Goal: Task Accomplishment & Management: Use online tool/utility

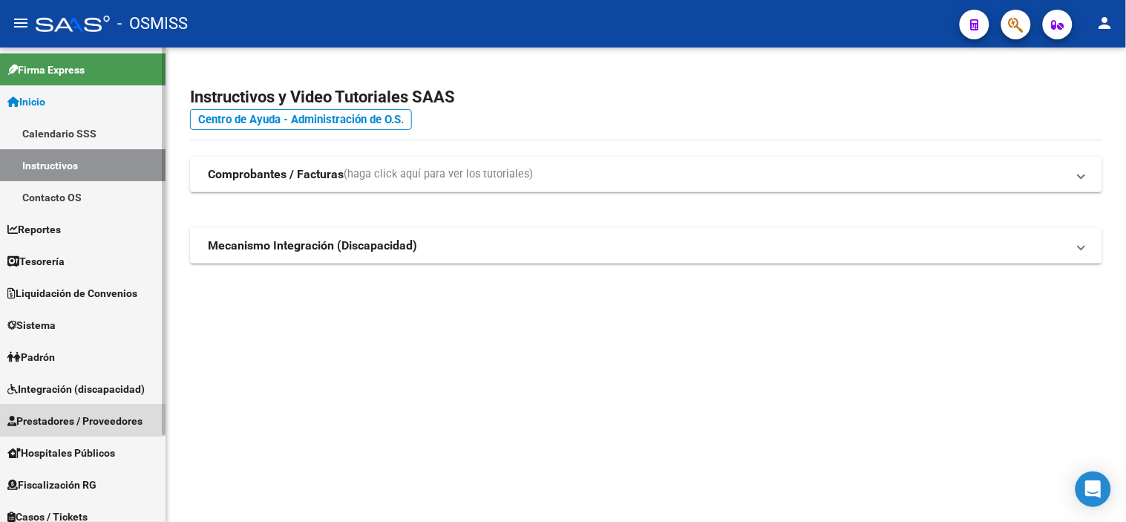
click at [76, 427] on span "Prestadores / Proveedores" at bounding box center [74, 421] width 135 height 16
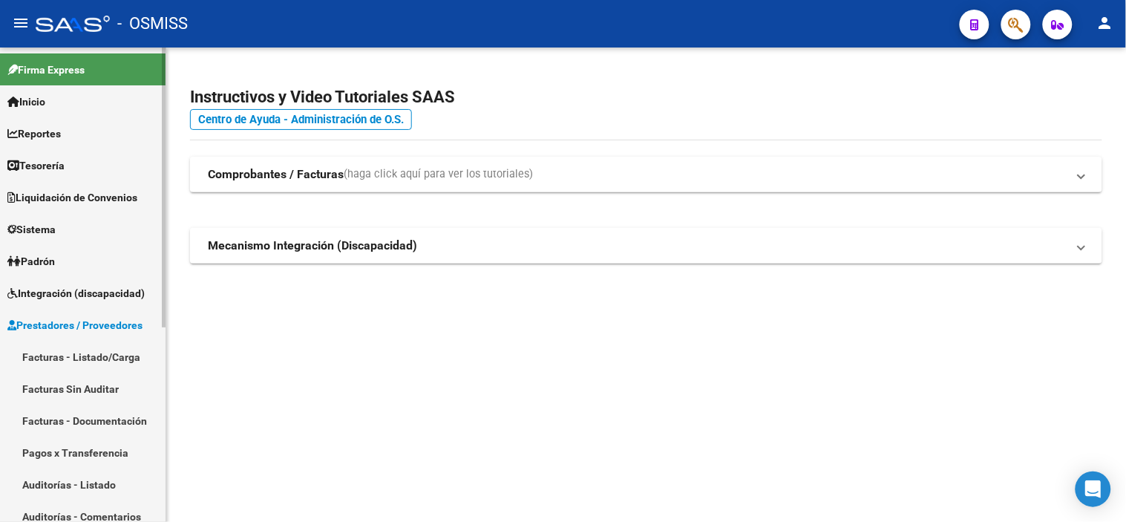
click at [108, 358] on link "Facturas - Listado/Carga" at bounding box center [83, 357] width 166 height 32
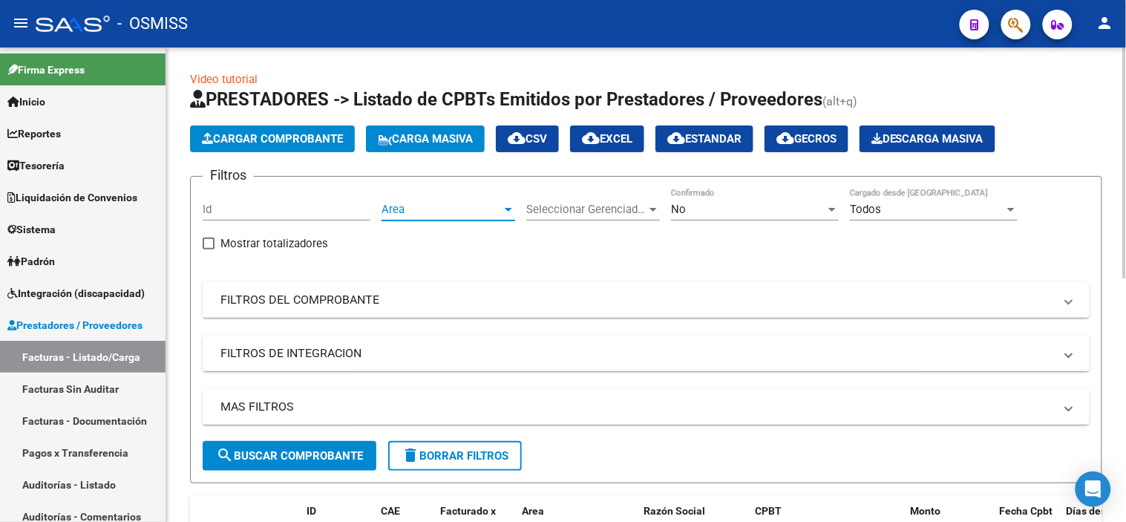
click at [455, 212] on span "Area" at bounding box center [441, 209] width 120 height 13
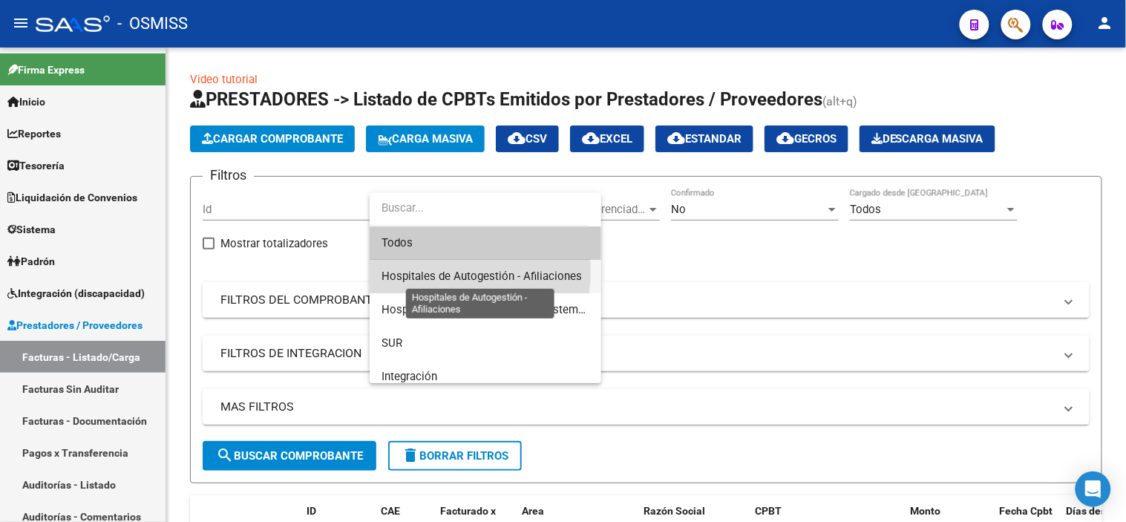
click at [451, 272] on span "Hospitales de Autogestión - Afiliaciones" at bounding box center [481, 275] width 200 height 13
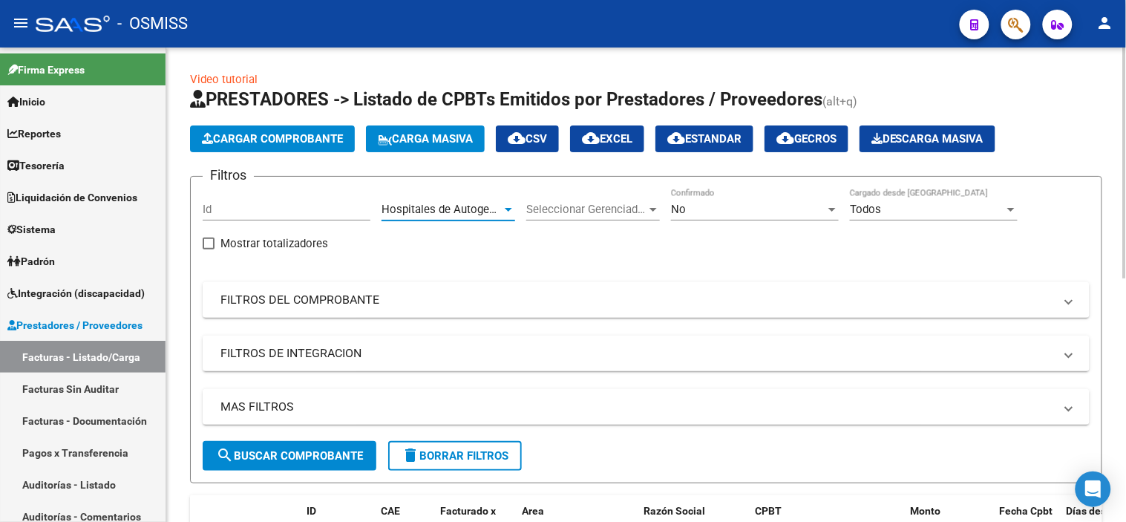
click at [690, 203] on div "No" at bounding box center [748, 209] width 154 height 13
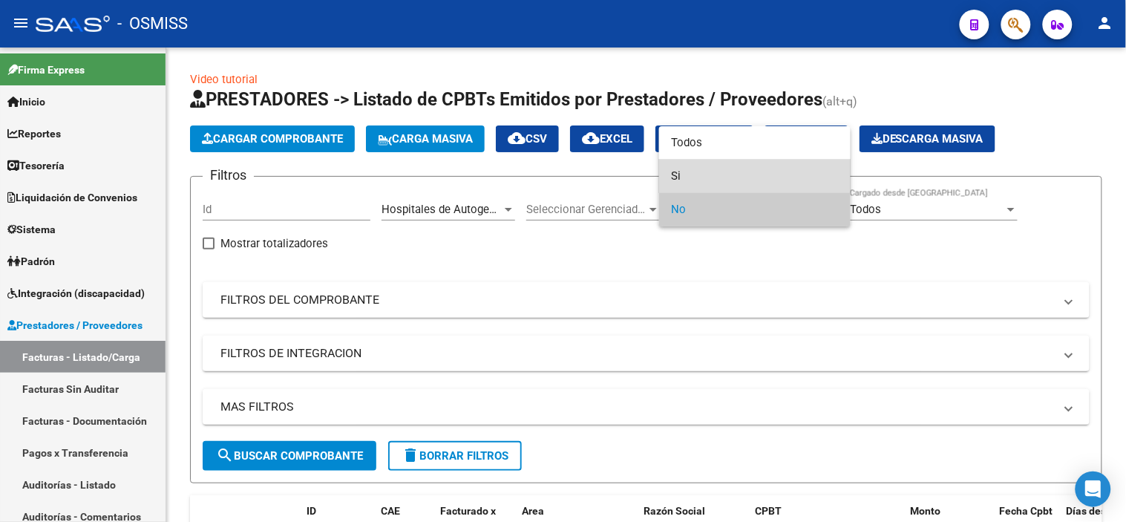
click at [687, 179] on span "Si" at bounding box center [755, 176] width 168 height 33
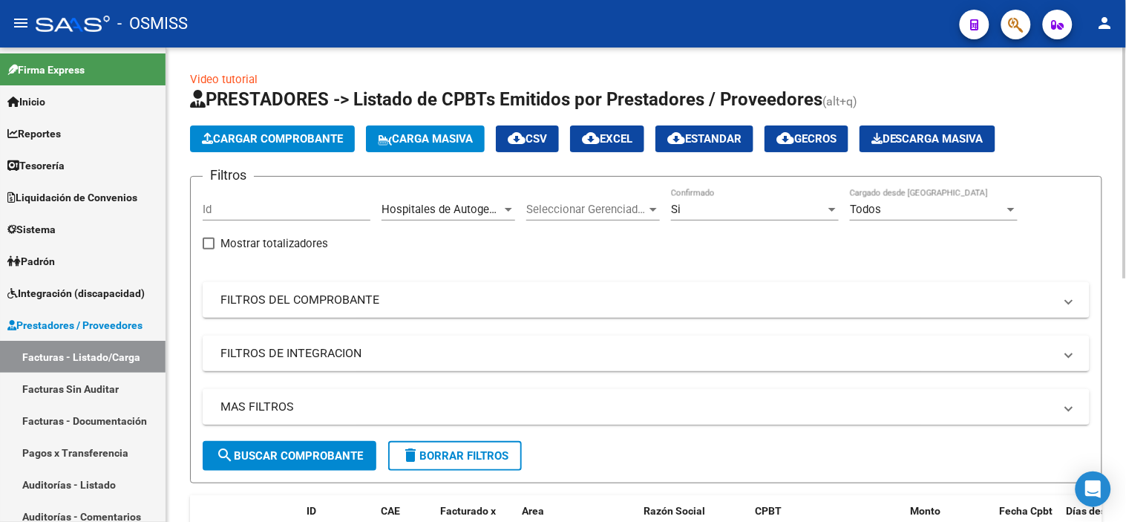
click at [406, 413] on mat-panel-title "MAS FILTROS" at bounding box center [636, 407] width 833 height 16
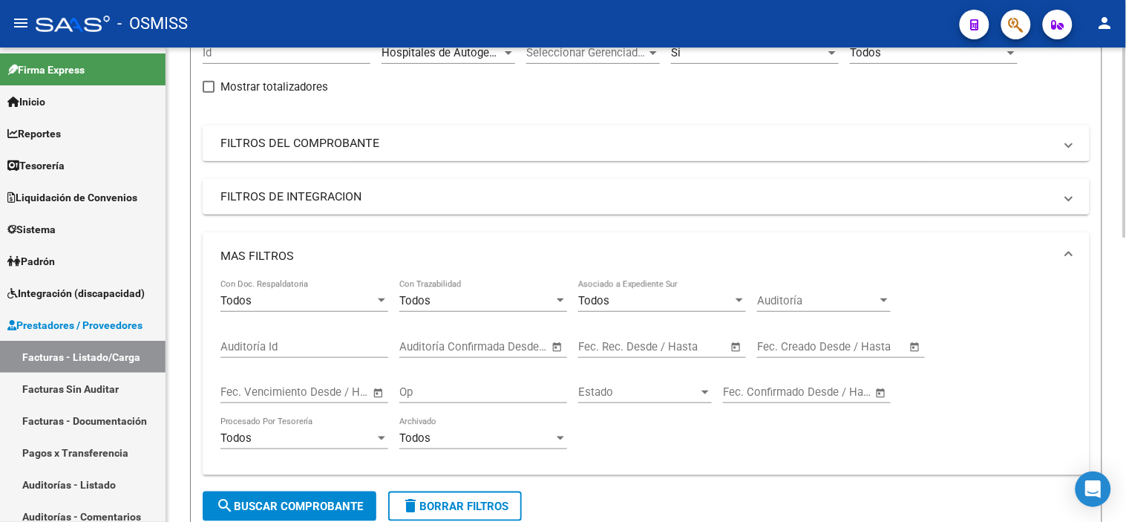
scroll to position [165, 0]
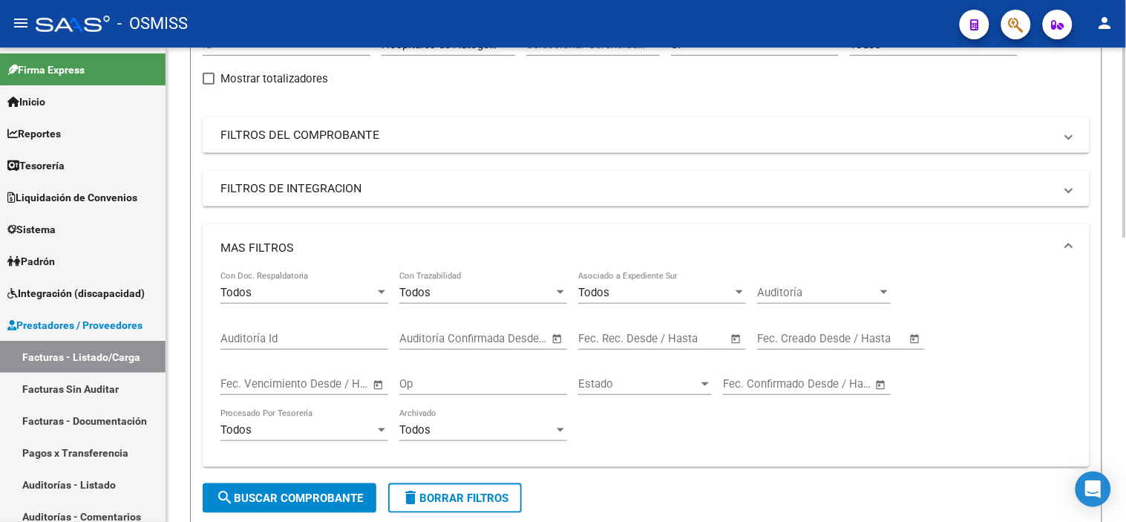
click at [663, 343] on input "text" at bounding box center [688, 338] width 72 height 13
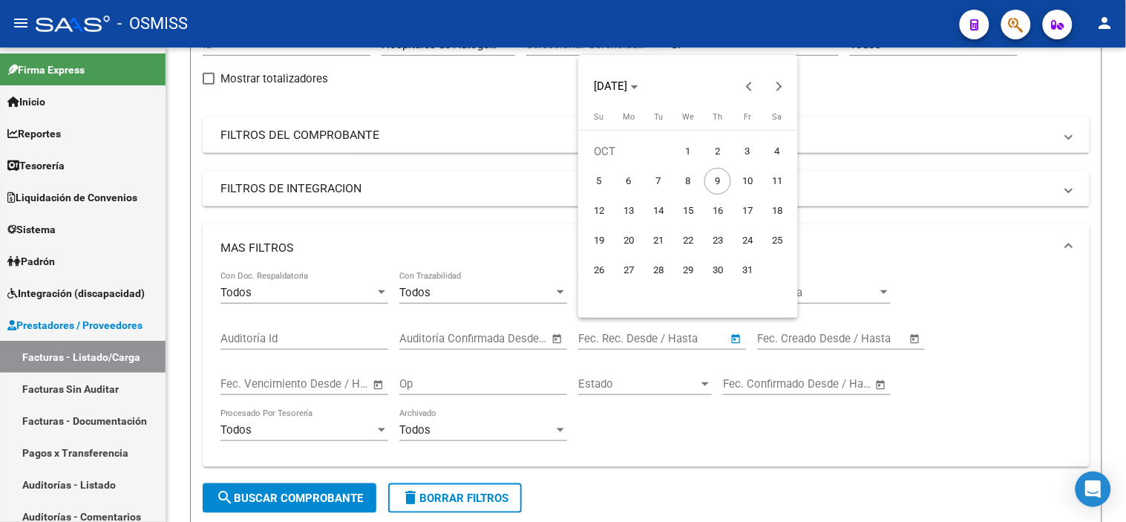
click at [688, 174] on span "8" at bounding box center [688, 181] width 27 height 27
type input "[DATE]"
click at [688, 174] on span "8" at bounding box center [688, 181] width 27 height 27
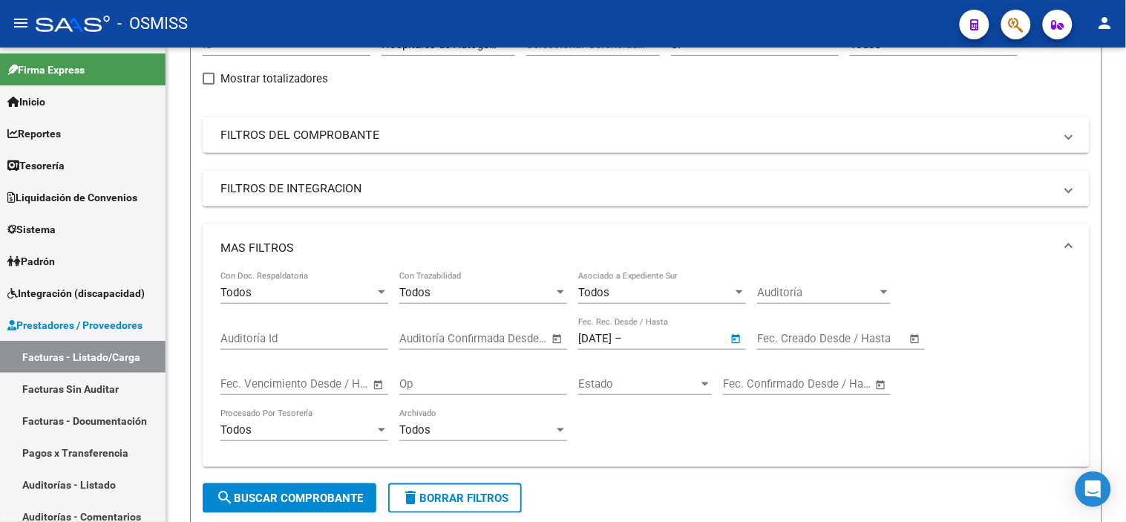
type input "[DATE]"
click at [263, 496] on span "search Buscar Comprobante" at bounding box center [289, 497] width 147 height 13
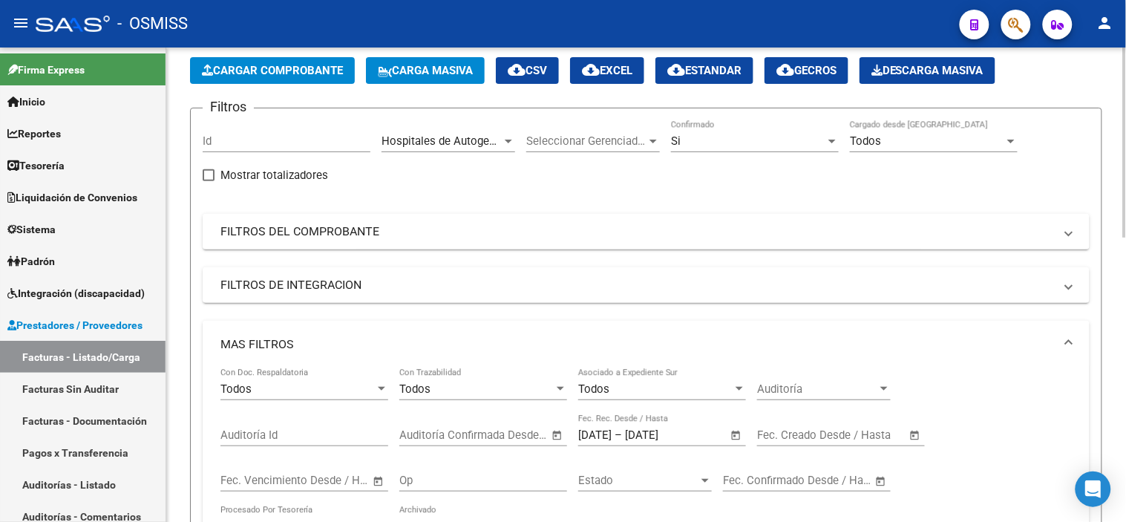
scroll to position [0, 0]
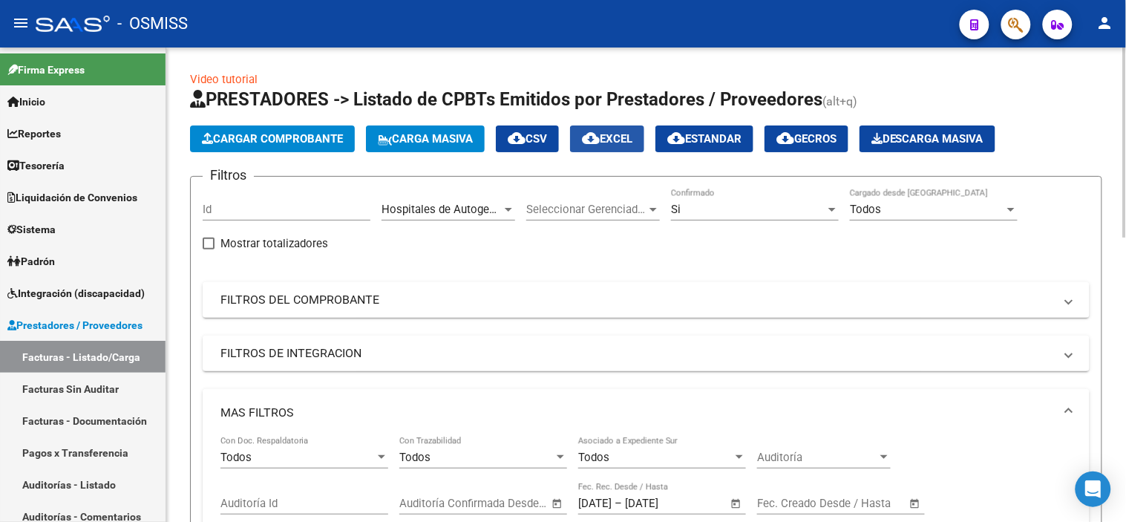
click at [615, 136] on span "cloud_download EXCEL" at bounding box center [607, 138] width 50 height 13
